Goal: Task Accomplishment & Management: Manage account settings

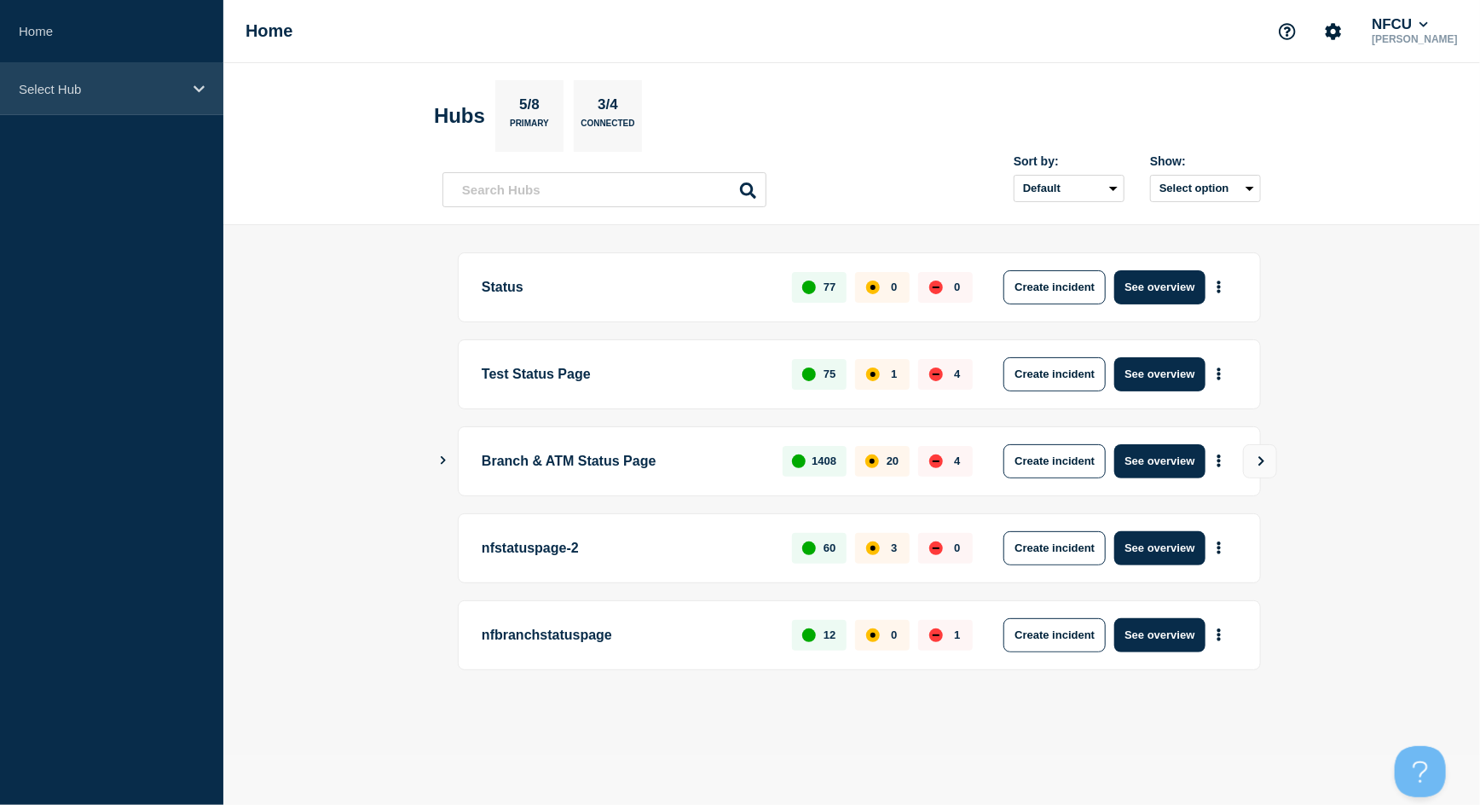
click at [42, 90] on p "Select Hub" at bounding box center [101, 89] width 164 height 14
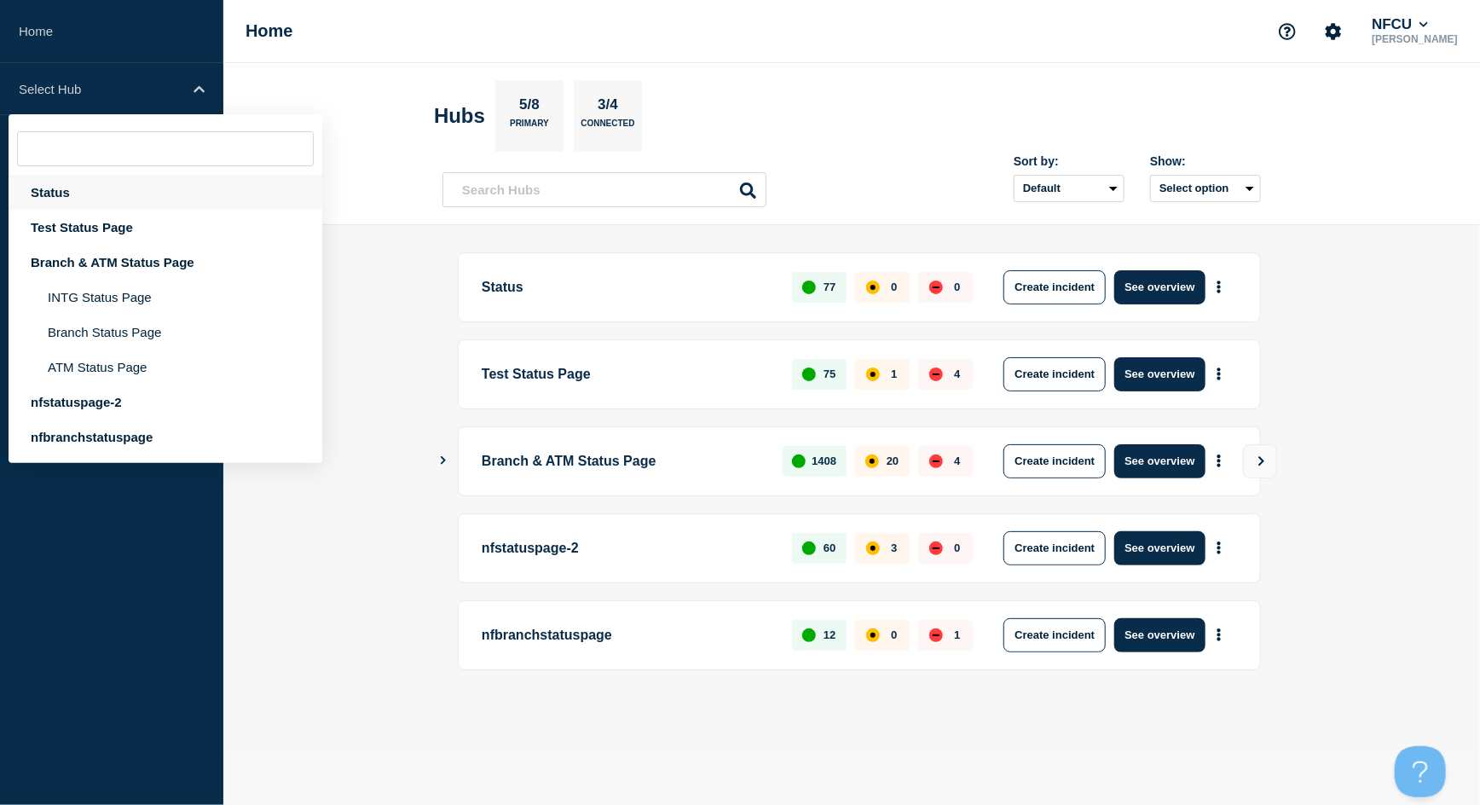
click at [67, 195] on div "Status" at bounding box center [166, 192] width 314 height 35
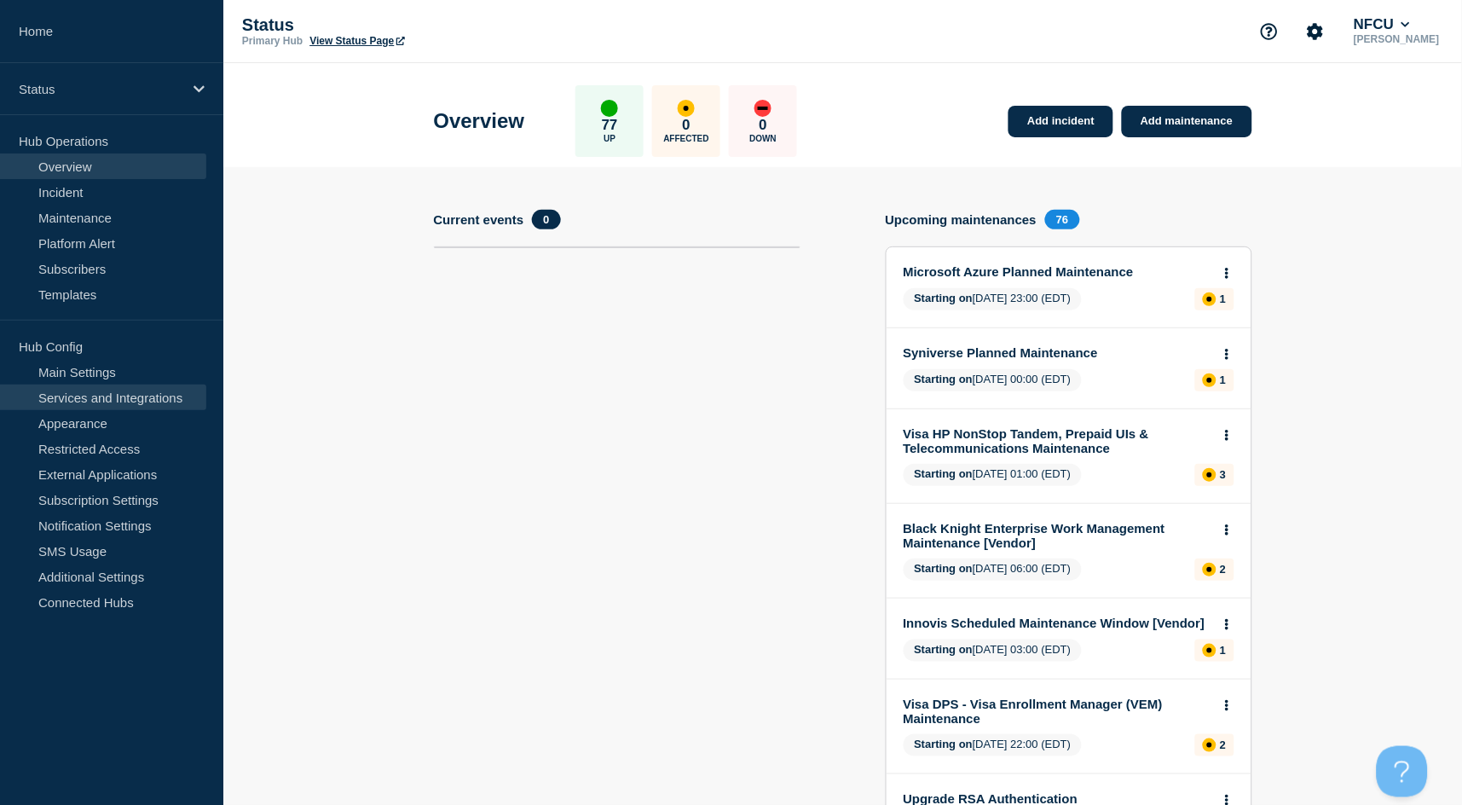
click at [95, 403] on link "Services and Integrations" at bounding box center [103, 398] width 206 height 26
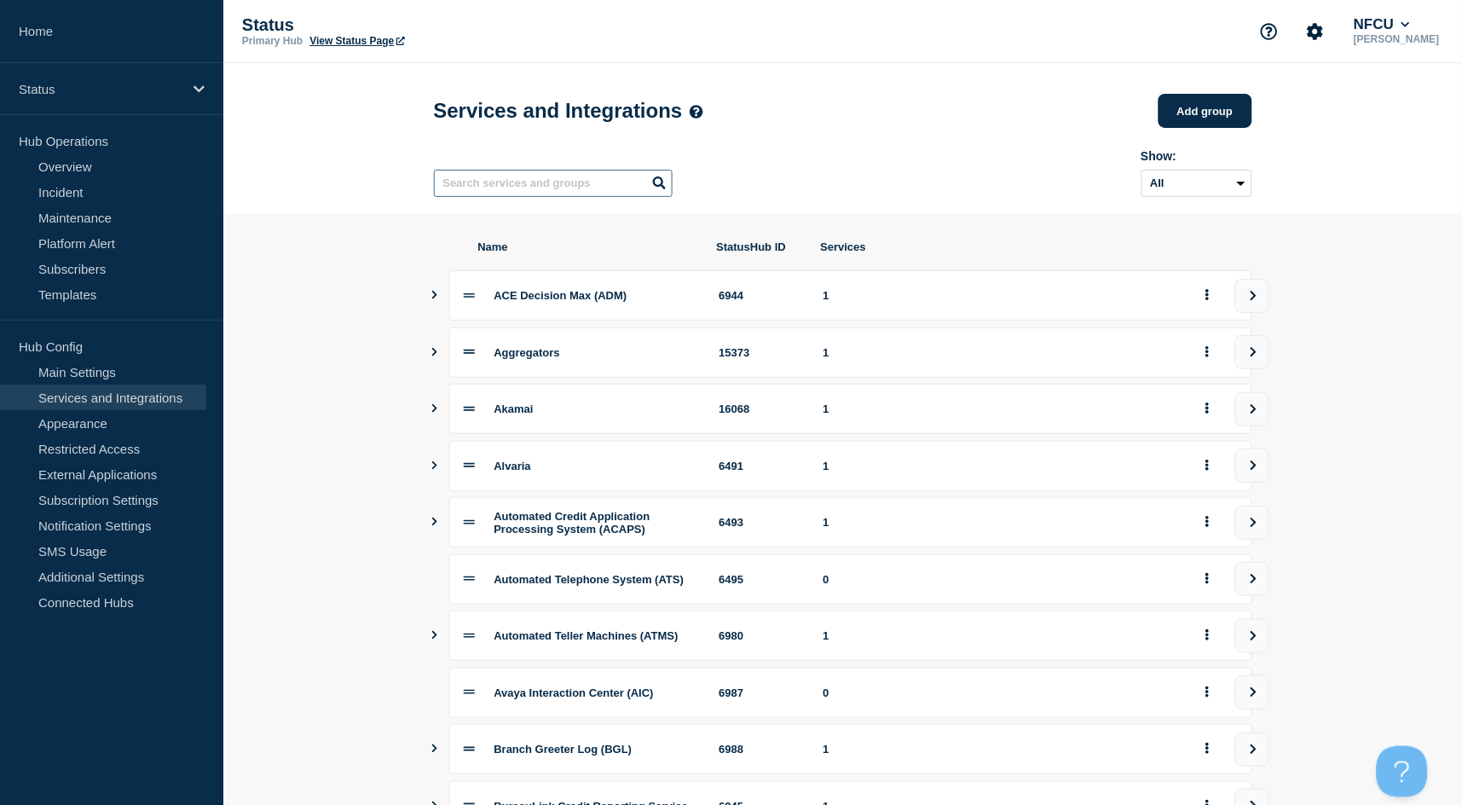
click at [559, 186] on input "text" at bounding box center [553, 183] width 239 height 27
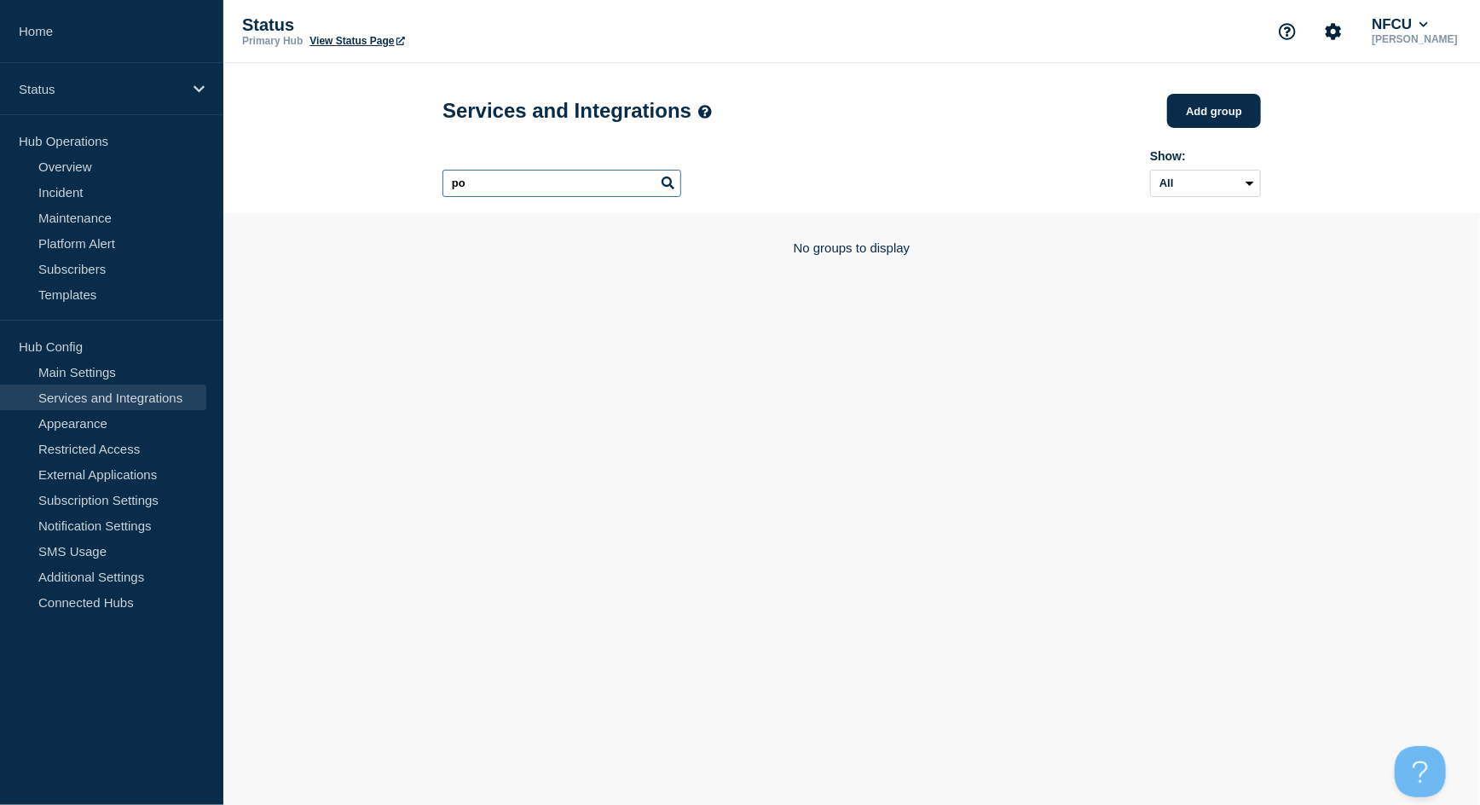
type input "p"
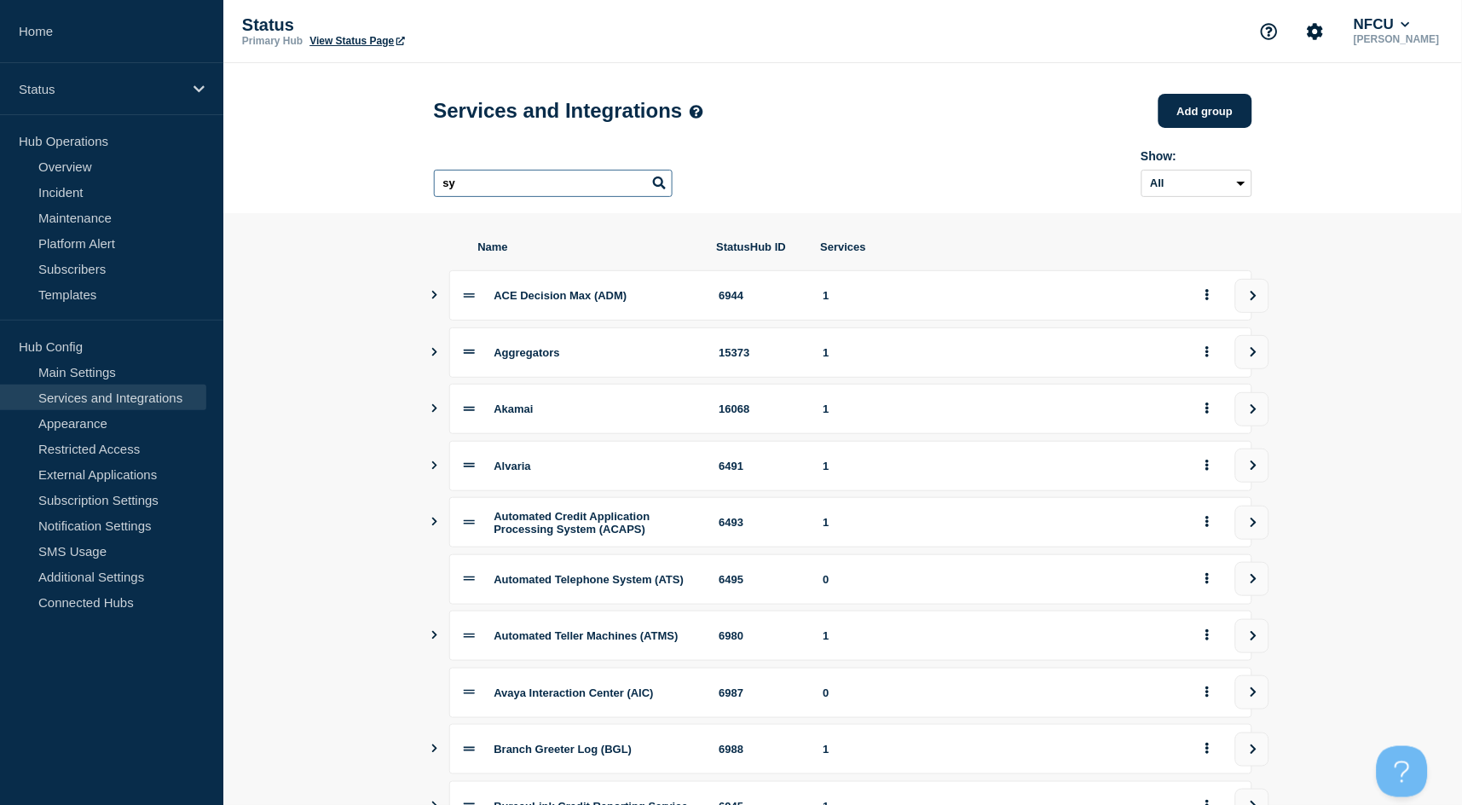
type input "s"
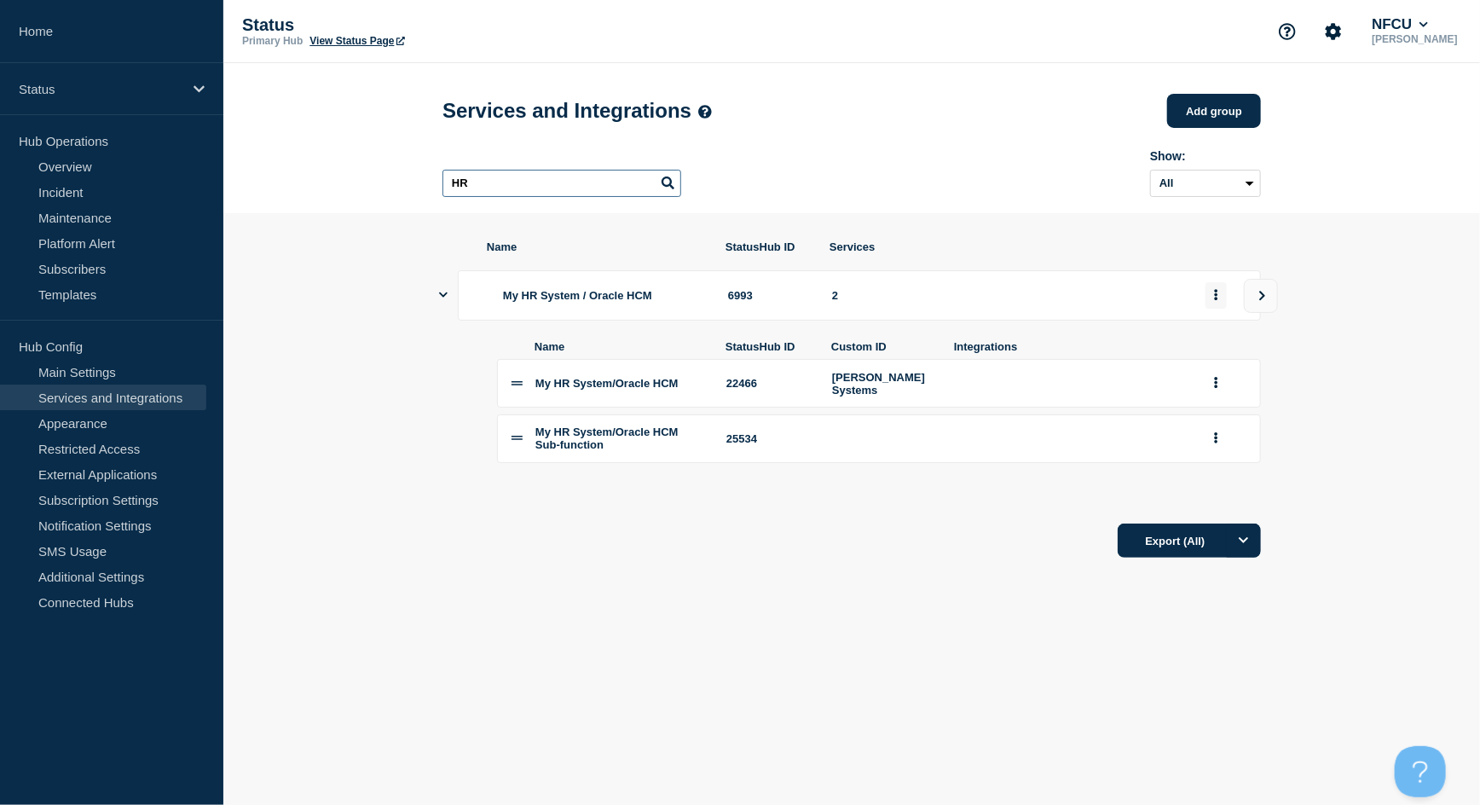
type input "HR"
click at [1215, 301] on icon "group actions" at bounding box center [1216, 295] width 3 height 11
click at [1208, 332] on button "Edit" at bounding box center [1226, 334] width 85 height 26
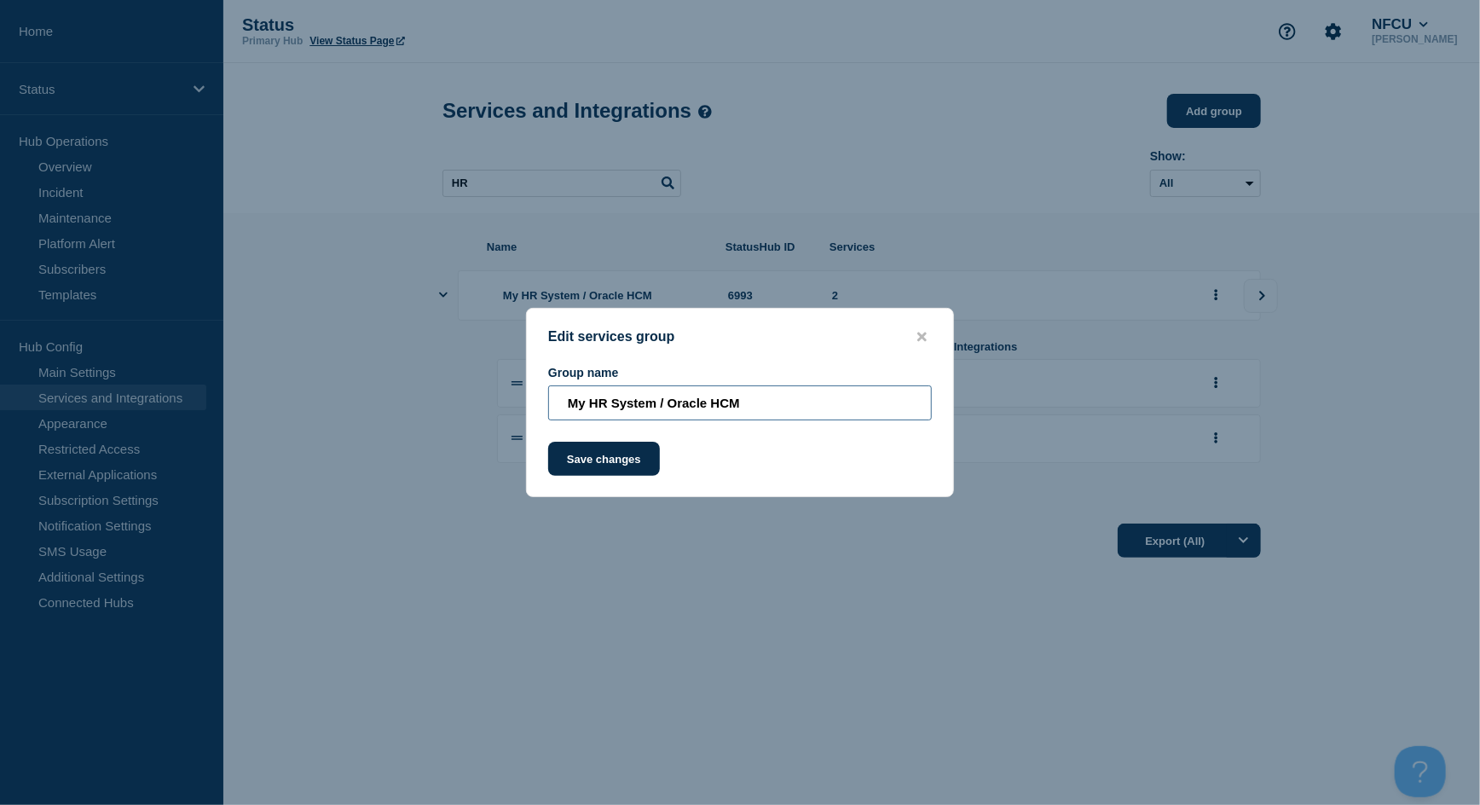
click at [756, 397] on input "My HR System / Oracle HCM" at bounding box center [740, 402] width 384 height 35
type input "My HR System / Oracle HCM / ERP"
click at [623, 464] on button "Save changes" at bounding box center [604, 459] width 112 height 34
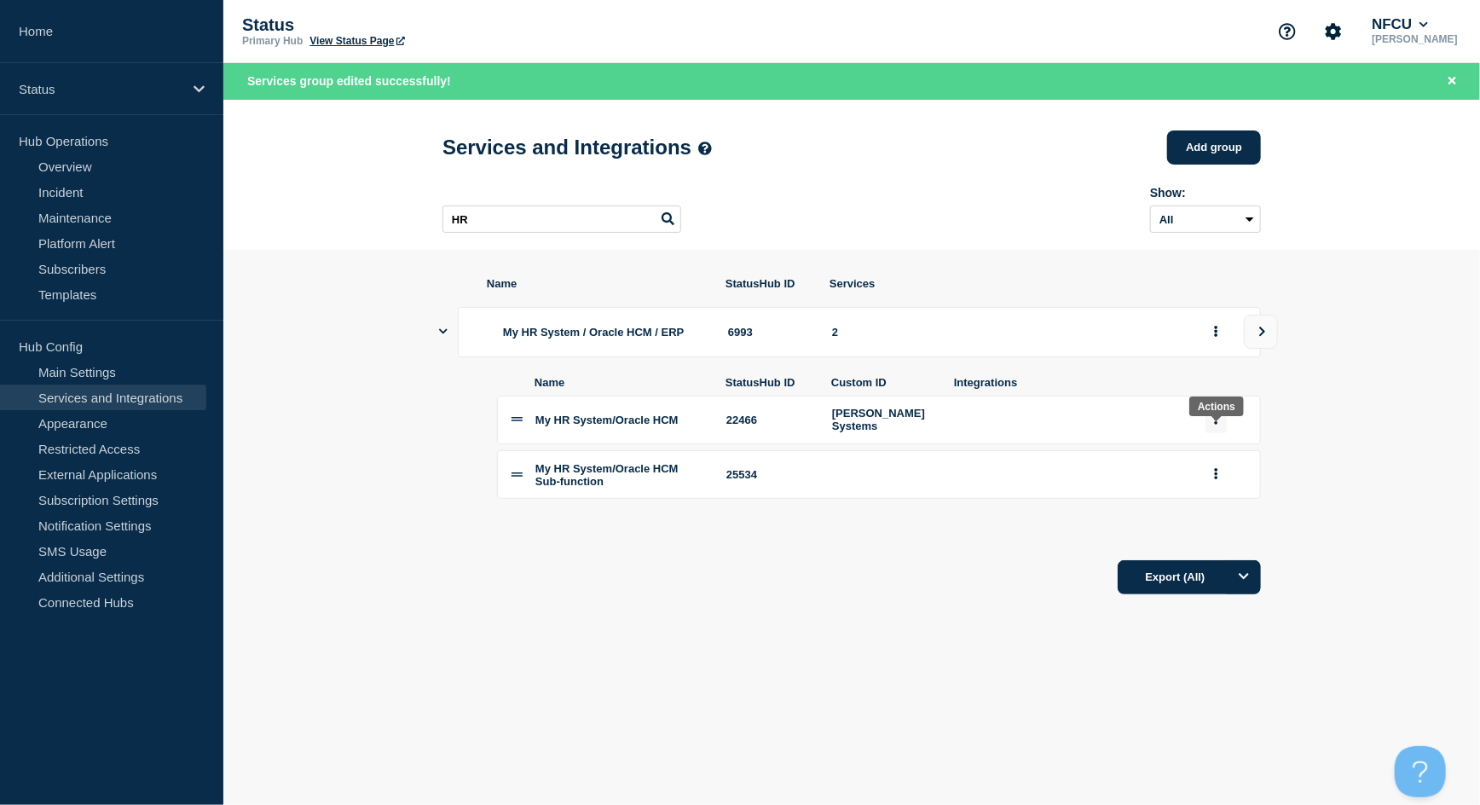
click at [1222, 433] on button "group actions" at bounding box center [1216, 420] width 21 height 26
click at [1213, 460] on button "Edit" at bounding box center [1226, 450] width 85 height 26
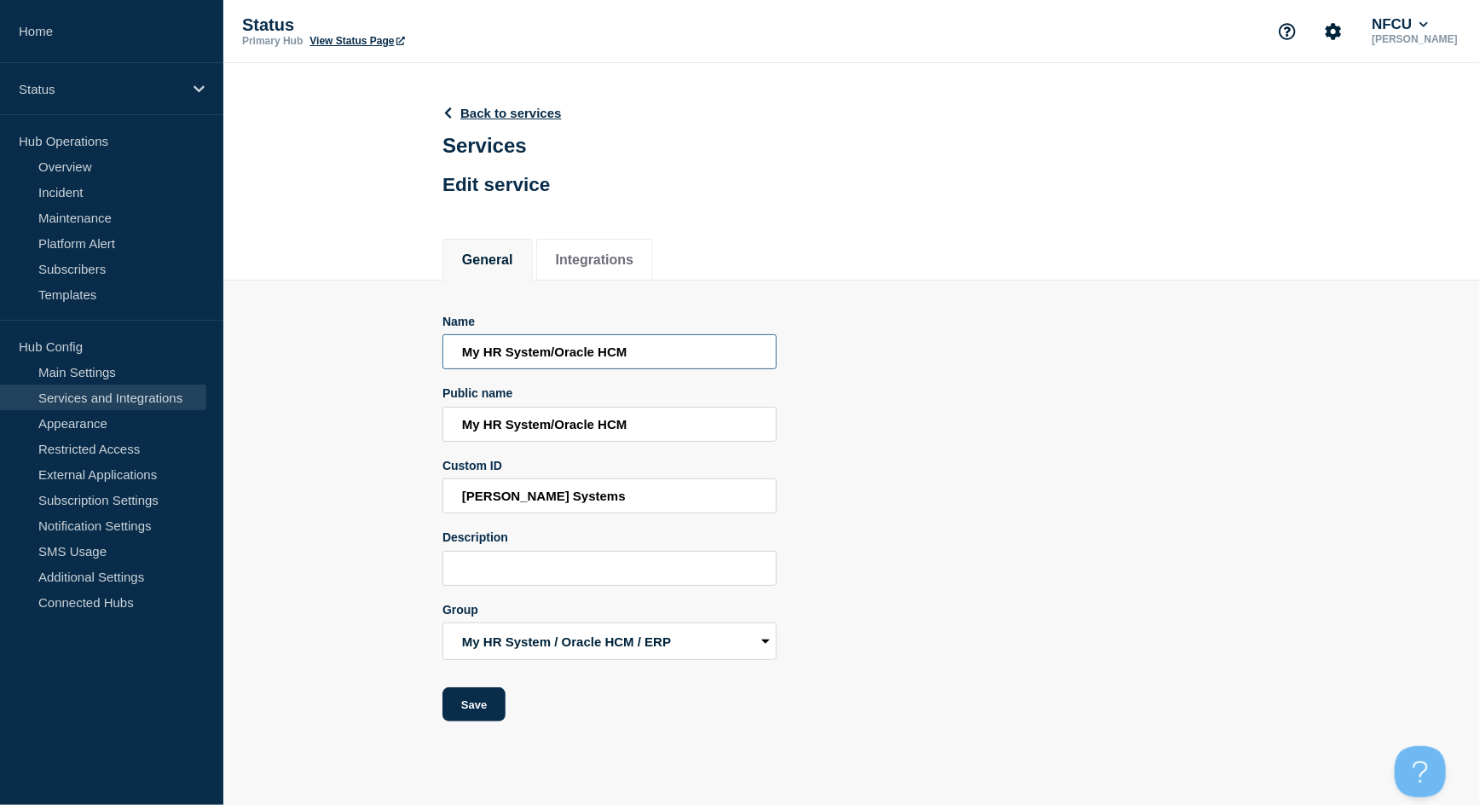
click at [663, 354] on input "My HR System/Oracle HCM" at bounding box center [610, 351] width 334 height 35
drag, startPoint x: 663, startPoint y: 354, endPoint x: 918, endPoint y: 362, distance: 255.1
click at [628, 357] on input "My HR System/Oracle HCM/ERP" at bounding box center [610, 351] width 334 height 35
type input "My HR System/Oracle HCM/ERP"
click at [650, 429] on input "My HR System/Oracle HCM" at bounding box center [610, 424] width 334 height 35
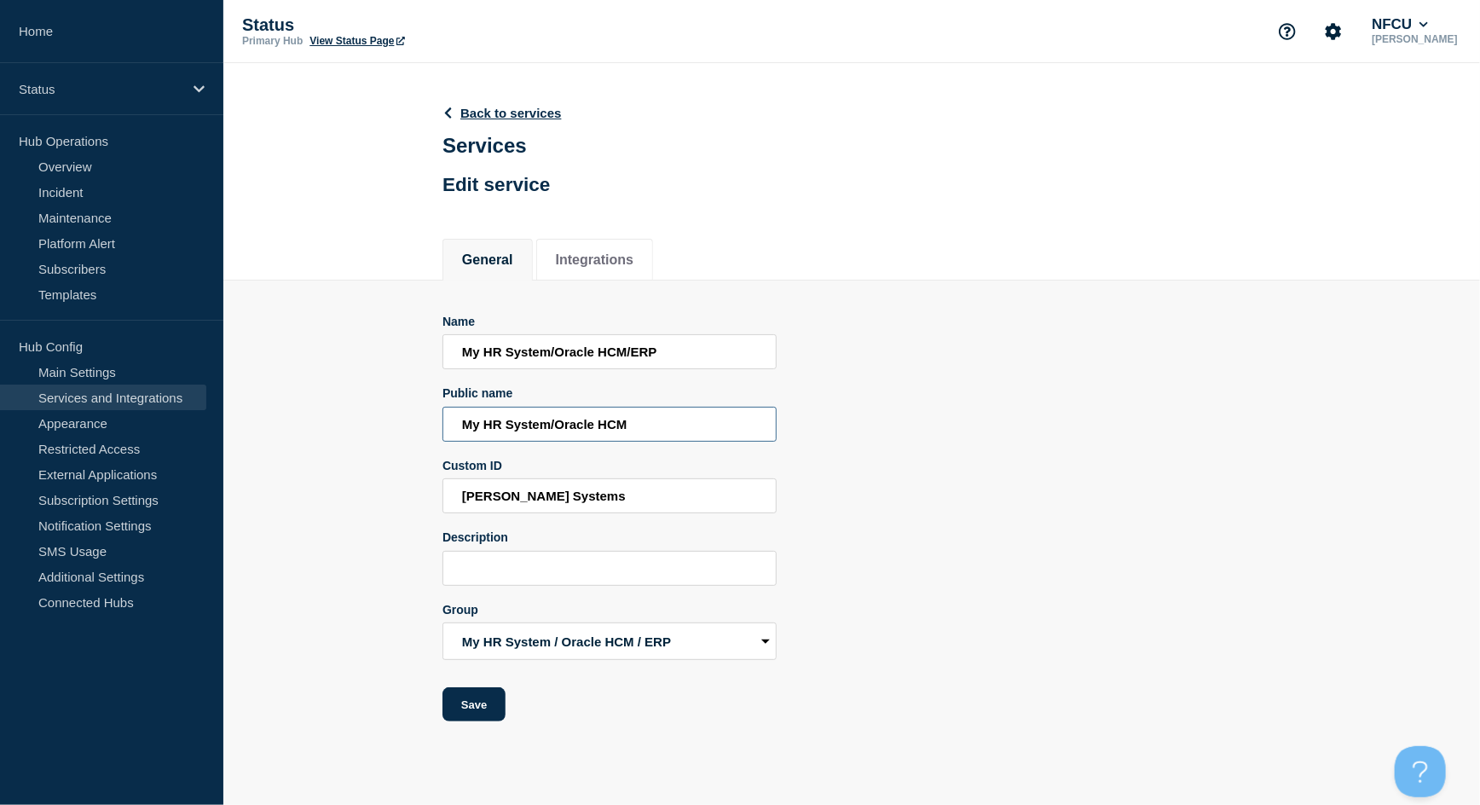
paste input "/ERP"
type input "My HR System/Oracle HCM/ERP"
click at [490, 702] on button "Save" at bounding box center [474, 704] width 63 height 34
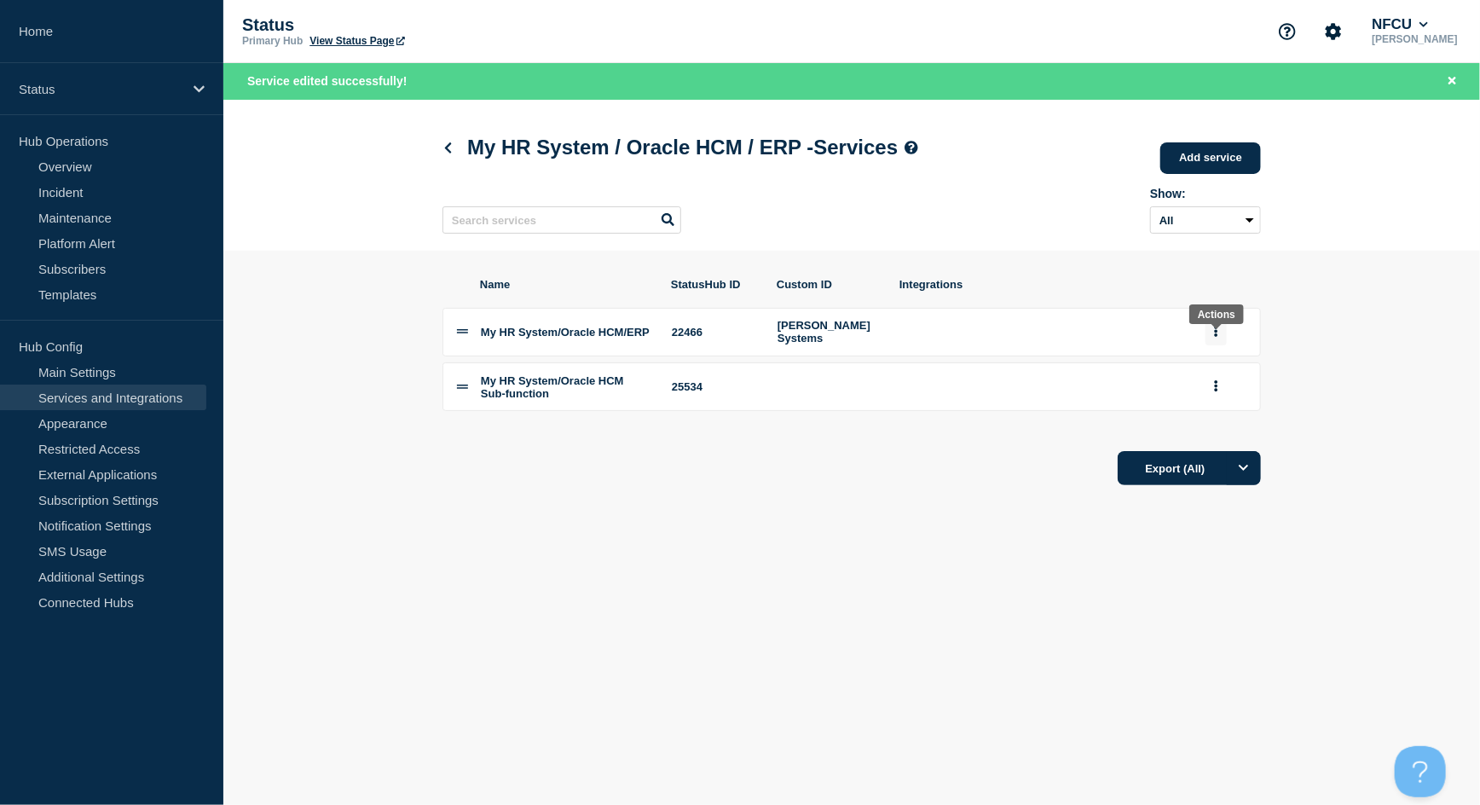
click at [1211, 341] on button "group actions" at bounding box center [1216, 332] width 21 height 26
click at [1210, 368] on button "Edit" at bounding box center [1226, 365] width 85 height 26
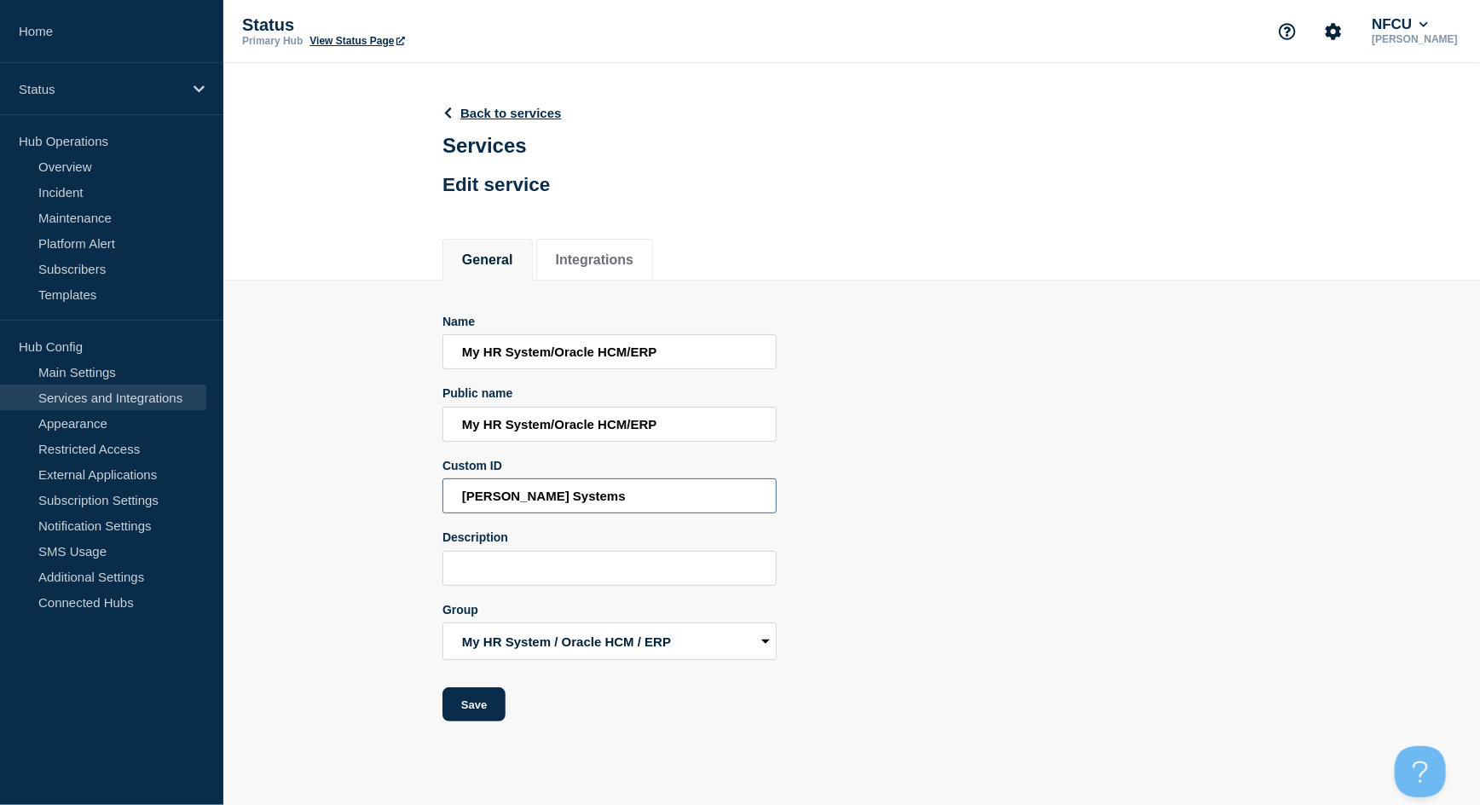
click at [480, 499] on input "[PERSON_NAME] Systems" at bounding box center [610, 495] width 334 height 35
type input "My HR Systems"
click at [480, 106] on link "Back to services" at bounding box center [502, 113] width 119 height 14
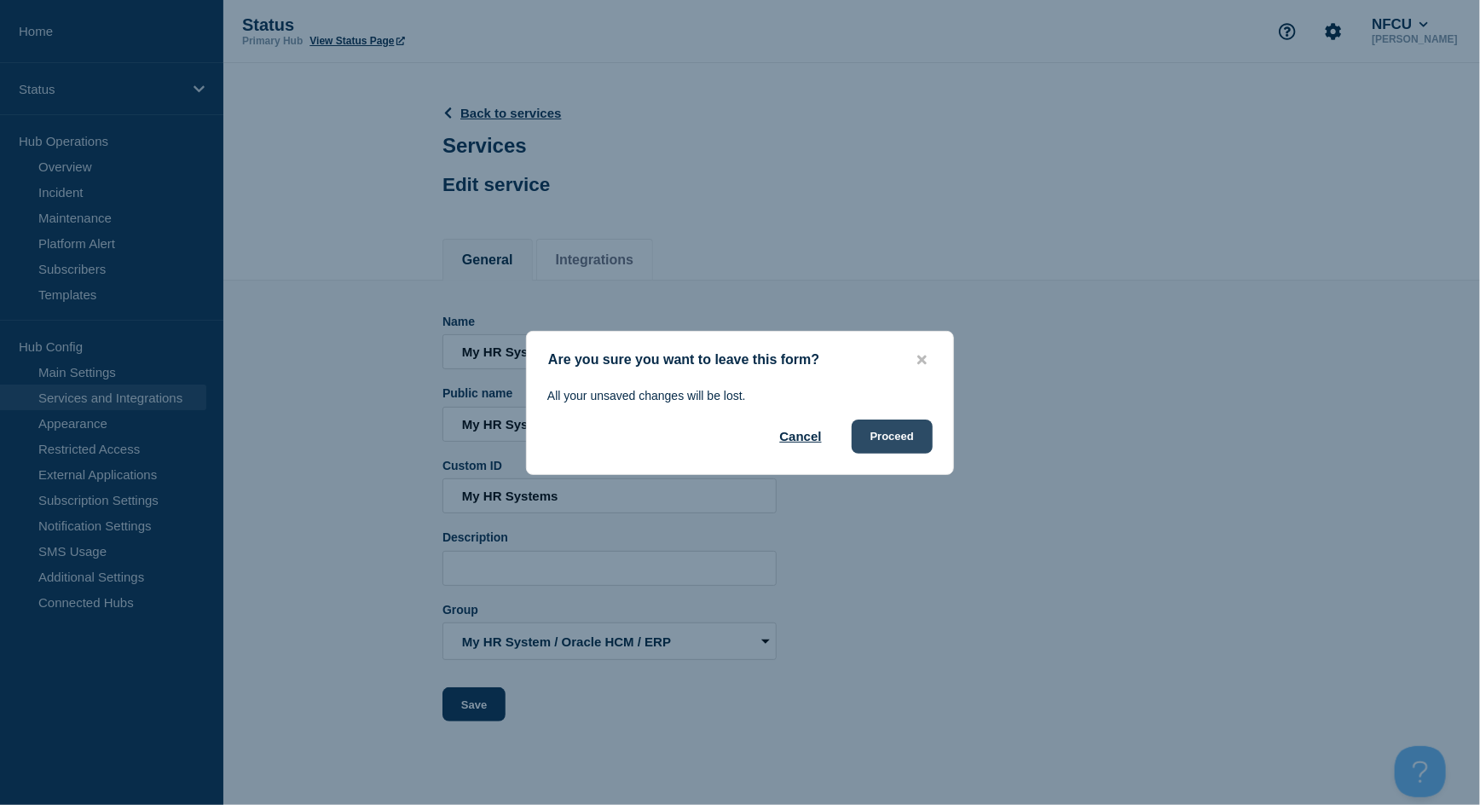
click at [895, 445] on button "Proceed" at bounding box center [892, 437] width 81 height 34
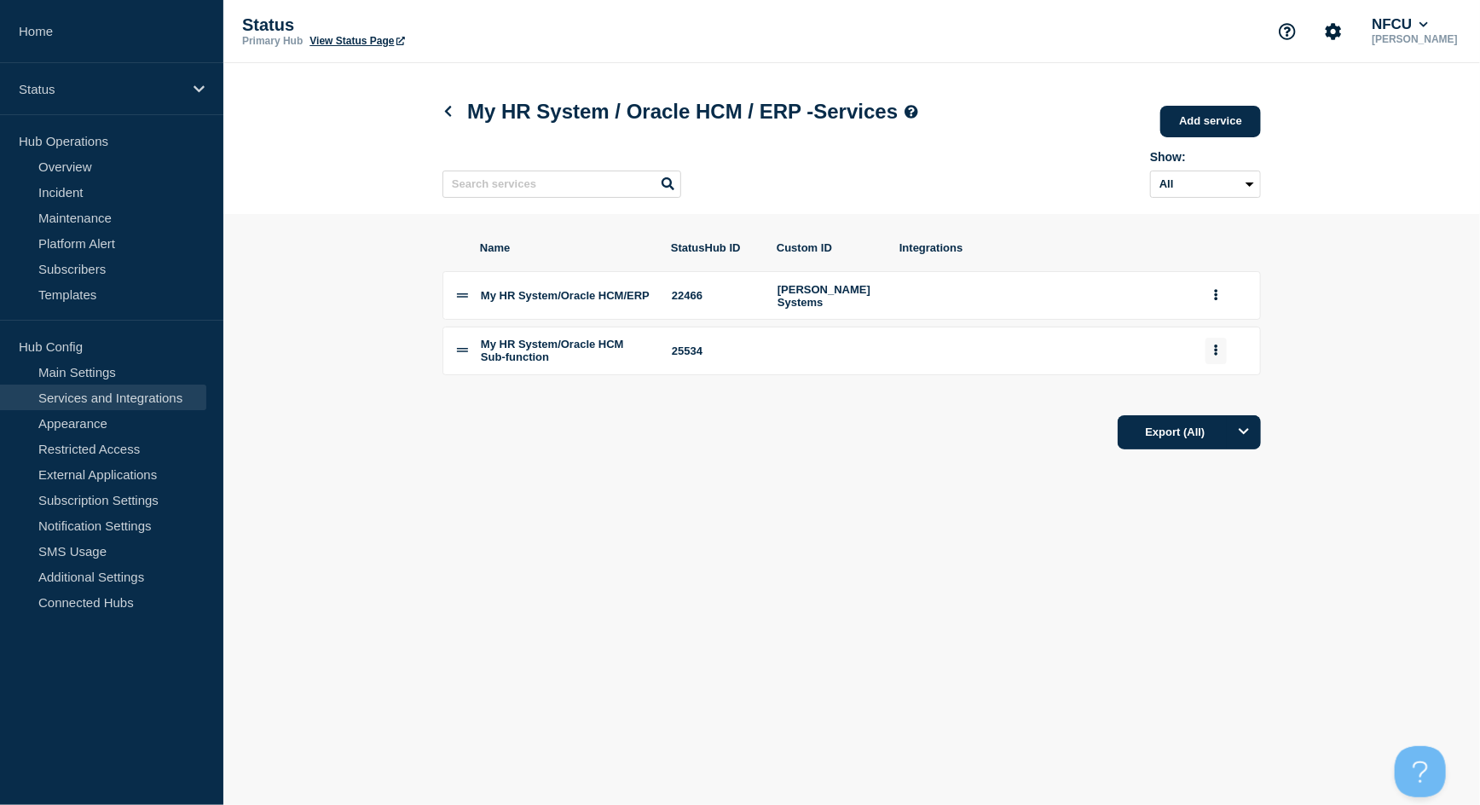
click at [1209, 364] on button "group actions" at bounding box center [1216, 351] width 21 height 26
click at [1202, 397] on button "Edit" at bounding box center [1226, 384] width 85 height 26
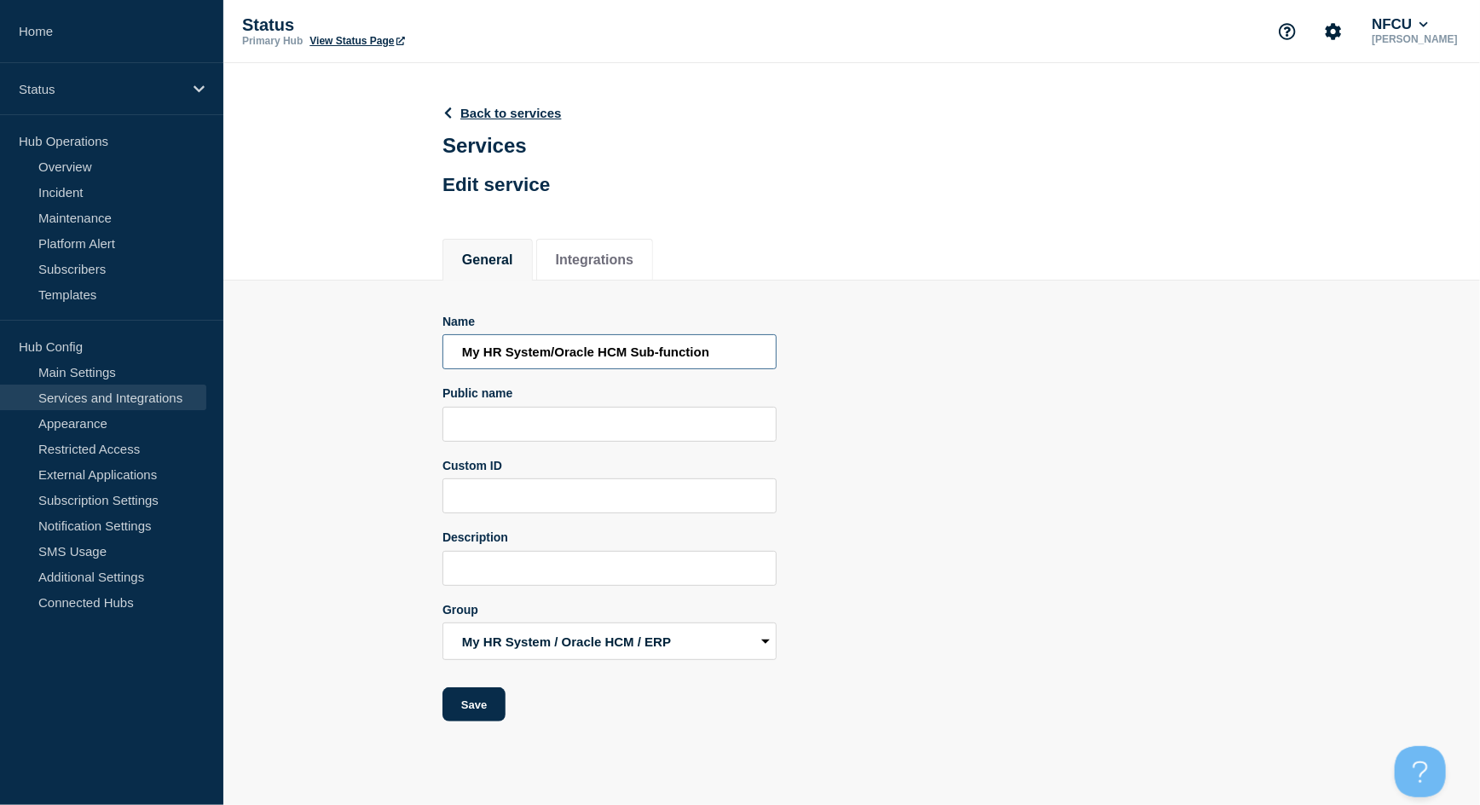
click at [625, 356] on input "My HR System/Oracle HCM Sub-function" at bounding box center [610, 351] width 334 height 35
paste input "/ERP"
type input "My HR System/Oracle HCM/ERP Sub-function"
click at [468, 704] on button "Save" at bounding box center [474, 704] width 63 height 34
